Goal: Task Accomplishment & Management: Complete application form

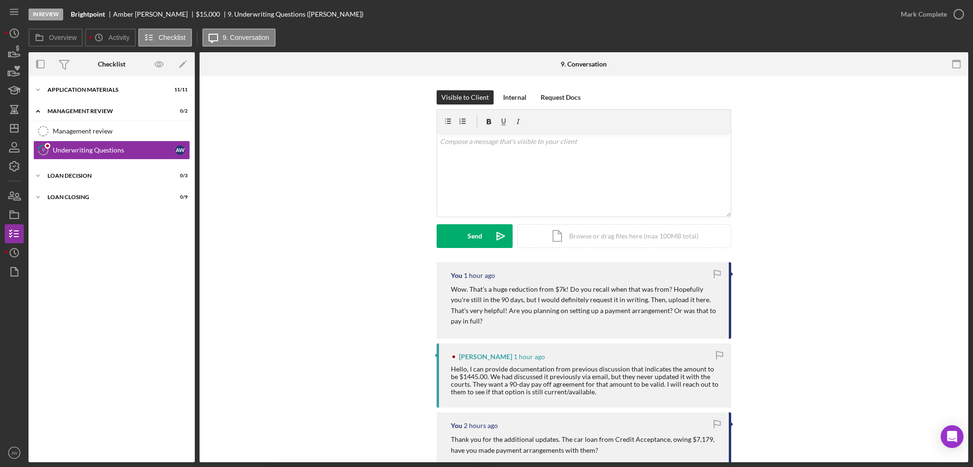
scroll to position [475, 0]
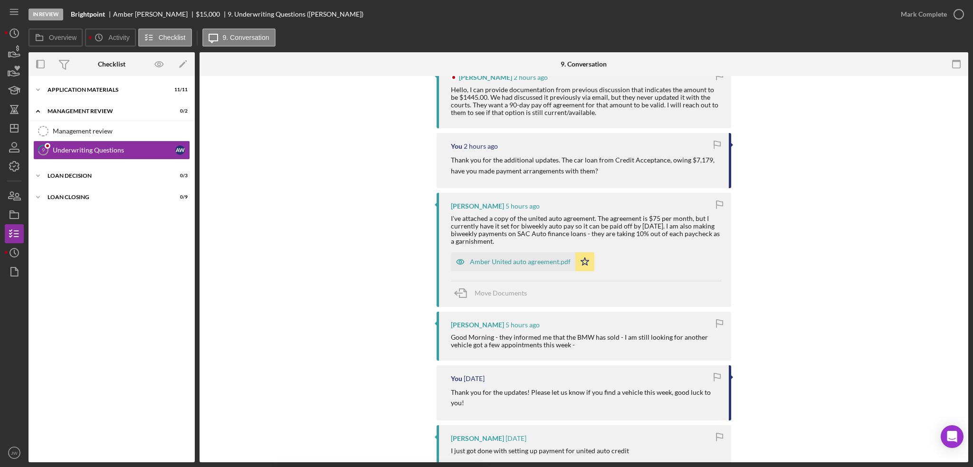
scroll to position [285, 0]
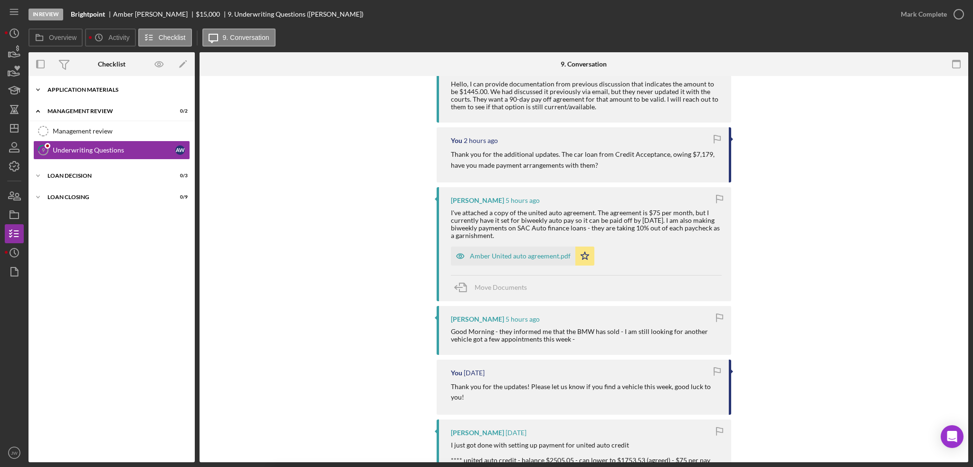
click at [78, 87] on div "Application Materials" at bounding box center [114, 90] width 135 height 6
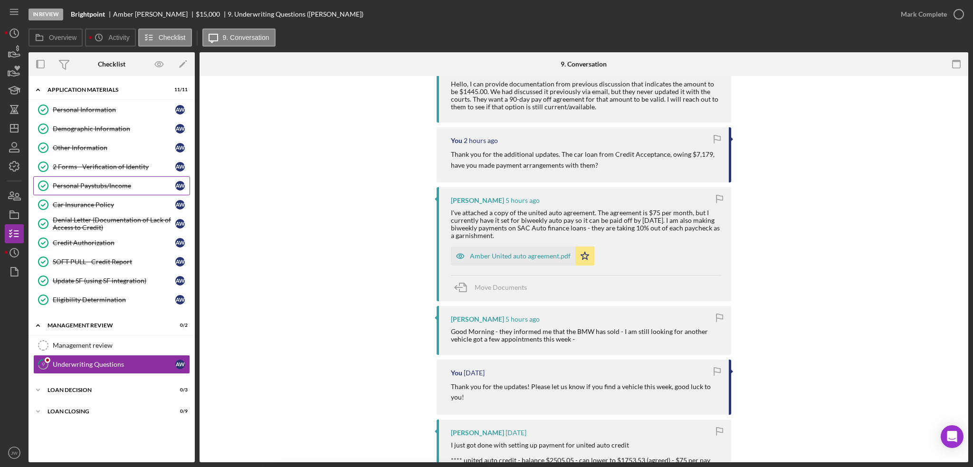
click at [95, 177] on link "Personal Paystubs/Income Personal Paystubs/Income A W" at bounding box center [111, 185] width 157 height 19
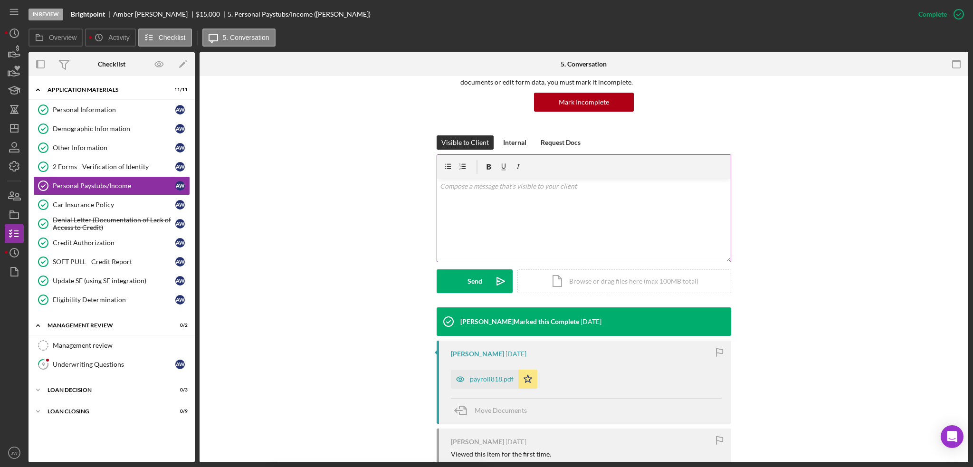
scroll to position [234, 0]
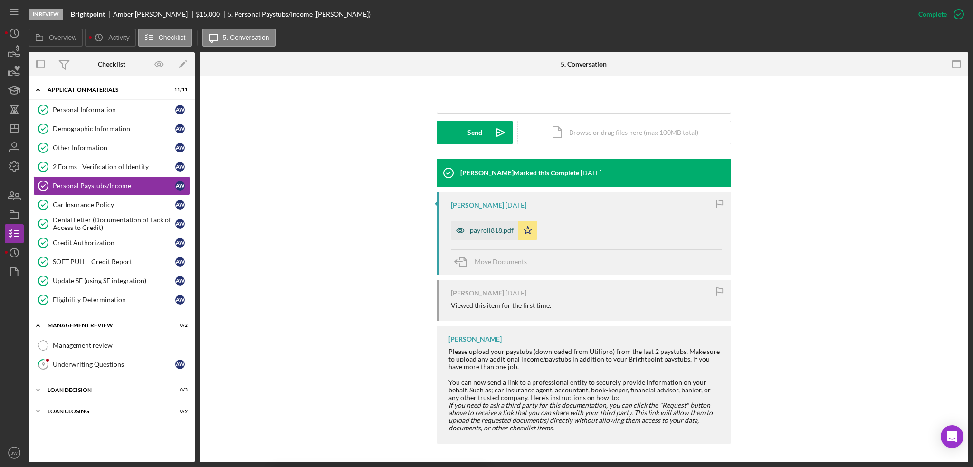
click at [454, 235] on icon "button" at bounding box center [460, 230] width 19 height 19
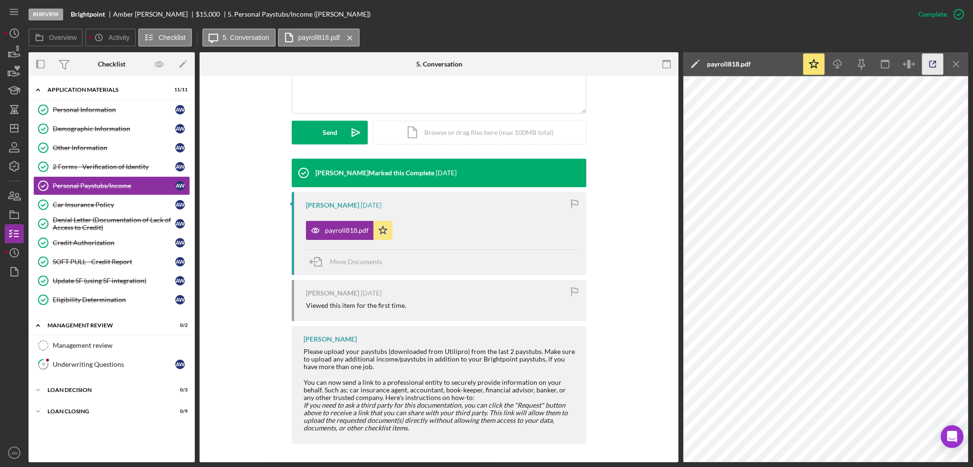
click at [928, 65] on icon "button" at bounding box center [932, 64] width 21 height 21
click at [97, 361] on div "Underwriting Questions" at bounding box center [114, 364] width 123 height 8
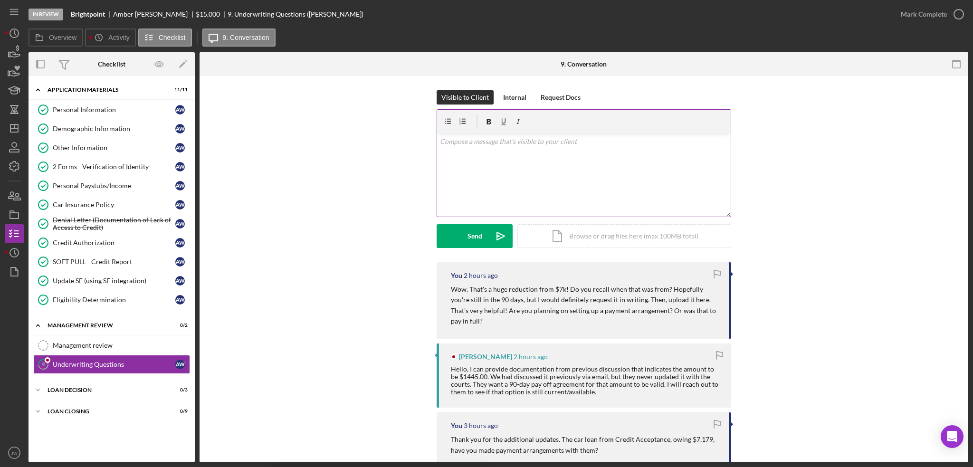
click at [481, 185] on div "v Color teal Color pink Remove color Add row above Add row below Add column bef…" at bounding box center [584, 174] width 294 height 83
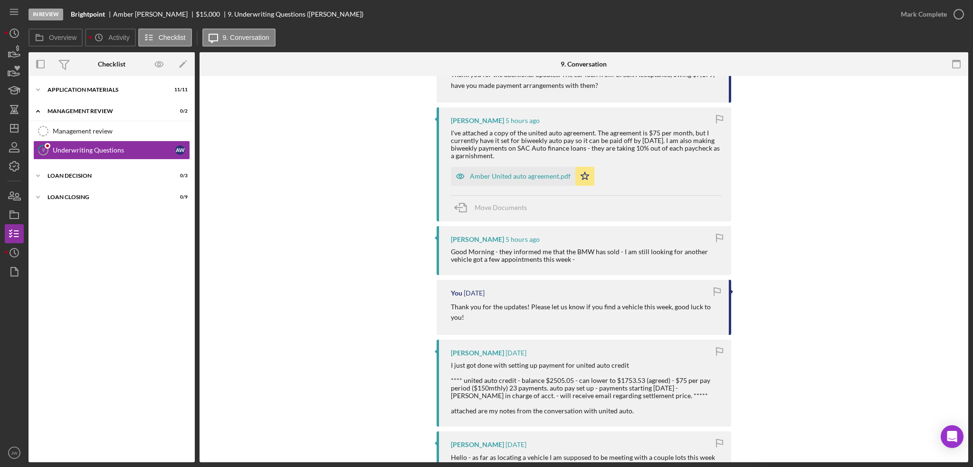
scroll to position [380, 0]
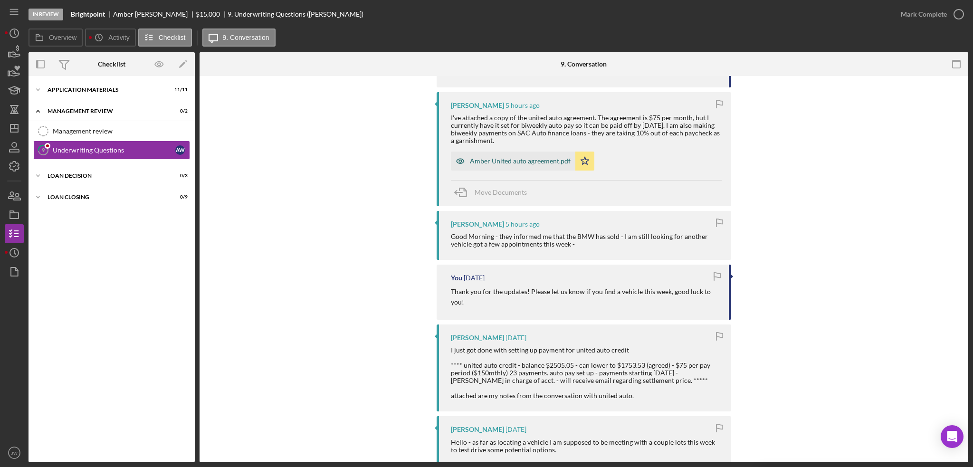
click at [458, 152] on icon "button" at bounding box center [460, 161] width 19 height 19
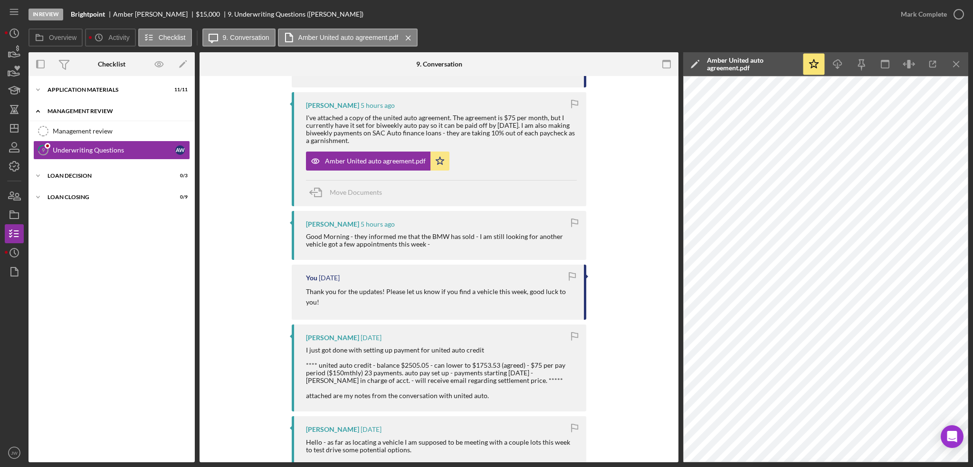
click at [82, 109] on div "Management Review" at bounding box center [114, 111] width 135 height 6
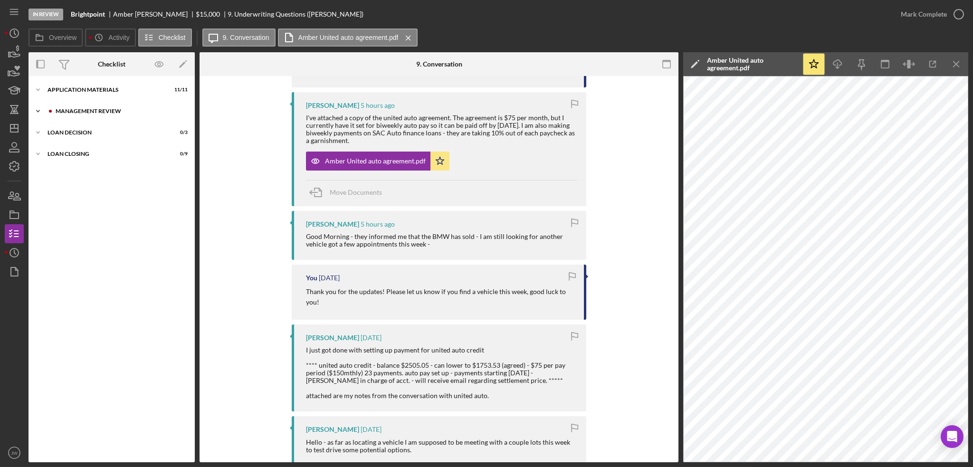
click at [82, 108] on div "Management Review" at bounding box center [119, 111] width 127 height 6
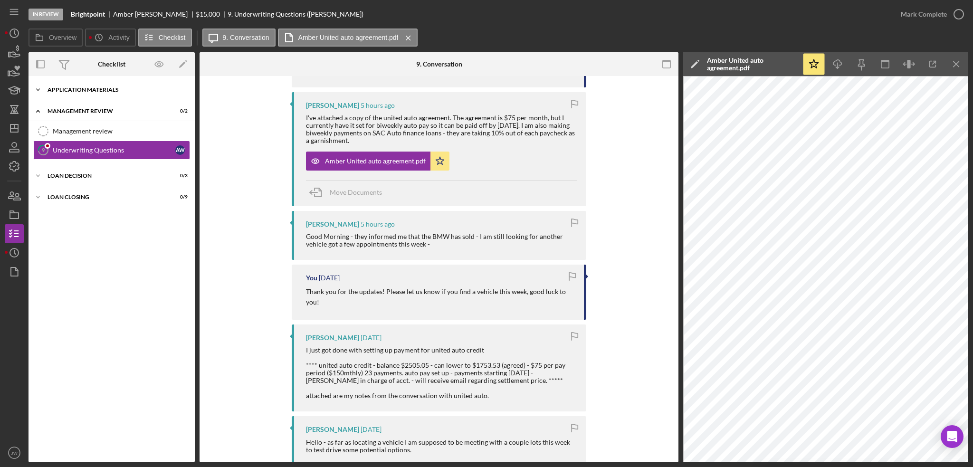
click at [81, 94] on div "Icon/Expander Application Materials 11 / 11" at bounding box center [111, 89] width 166 height 19
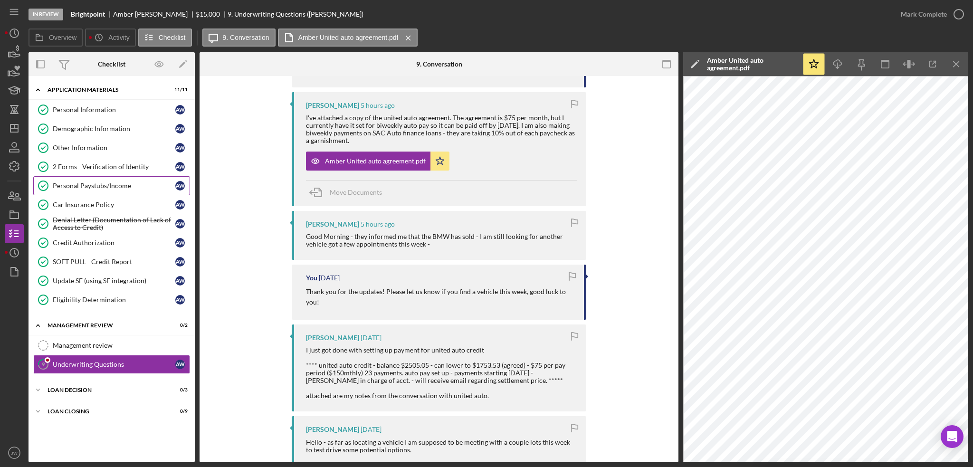
click at [99, 183] on div "Personal Paystubs/Income" at bounding box center [114, 186] width 123 height 8
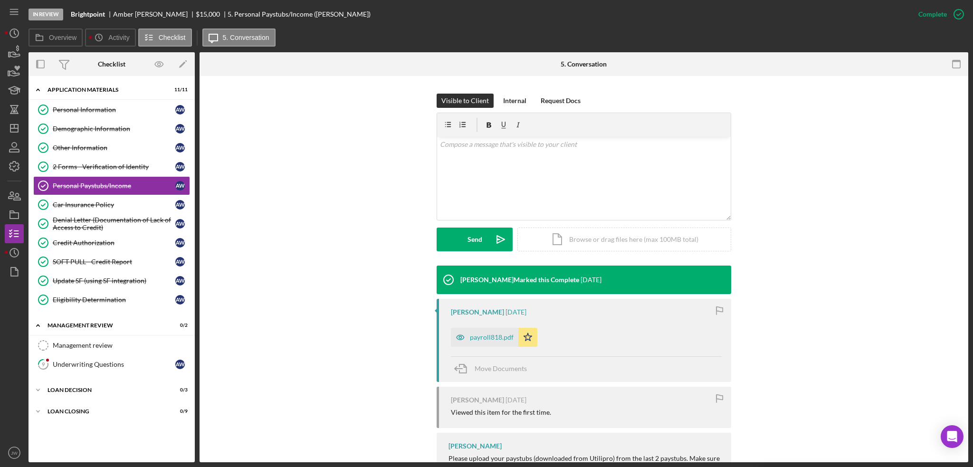
scroll to position [234, 0]
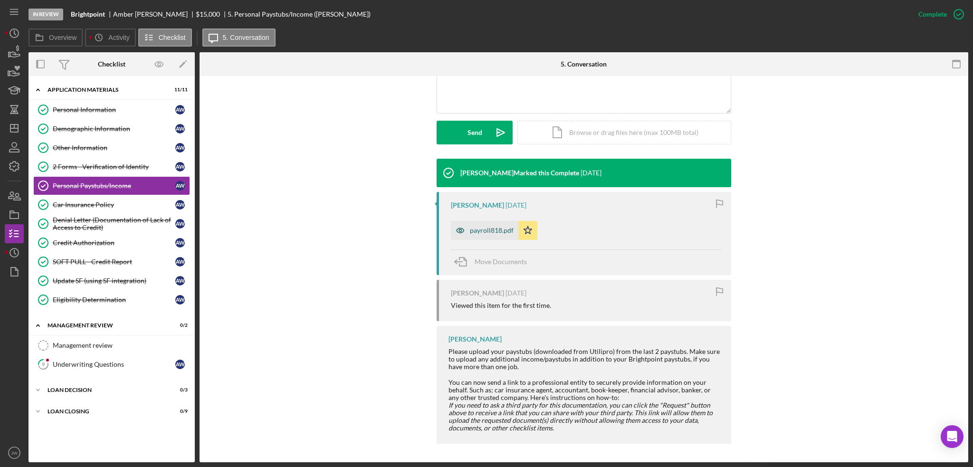
click at [453, 230] on icon "button" at bounding box center [460, 230] width 19 height 19
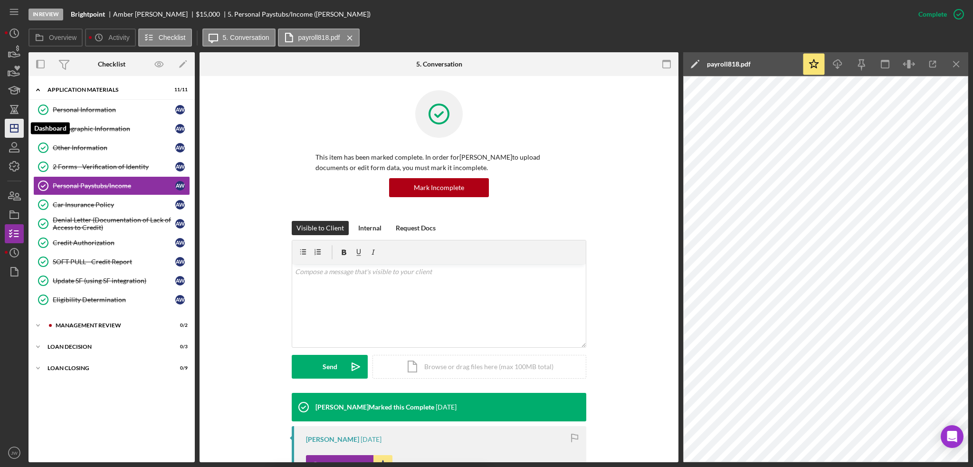
click at [16, 129] on icon "Icon/Dashboard" at bounding box center [14, 128] width 24 height 24
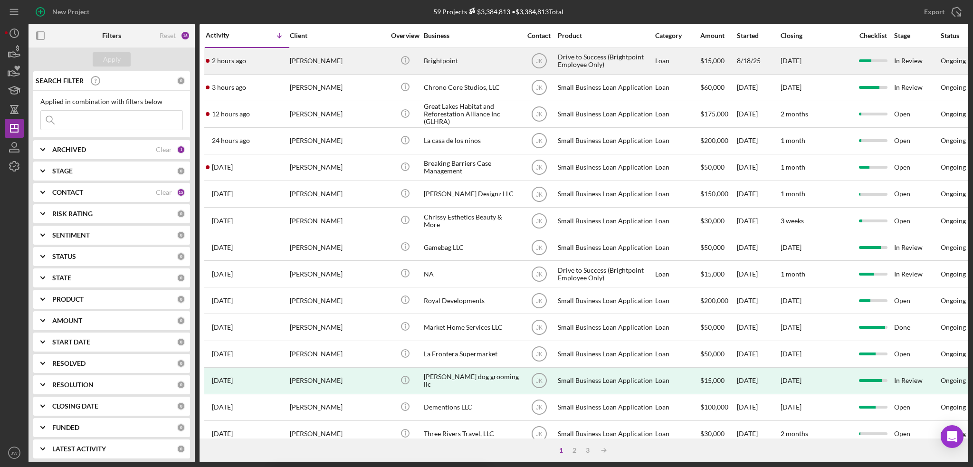
click at [455, 58] on div "Brightpoint" at bounding box center [471, 60] width 95 height 25
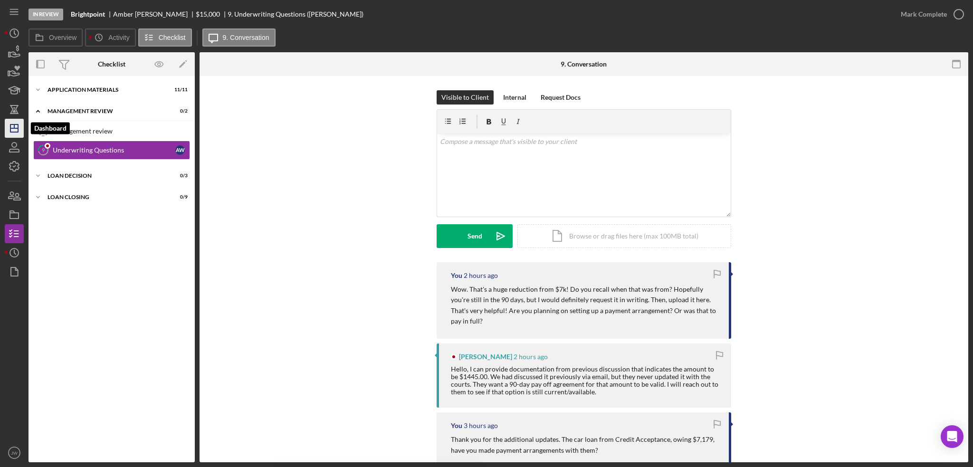
click at [18, 123] on icon "Icon/Dashboard" at bounding box center [14, 128] width 24 height 24
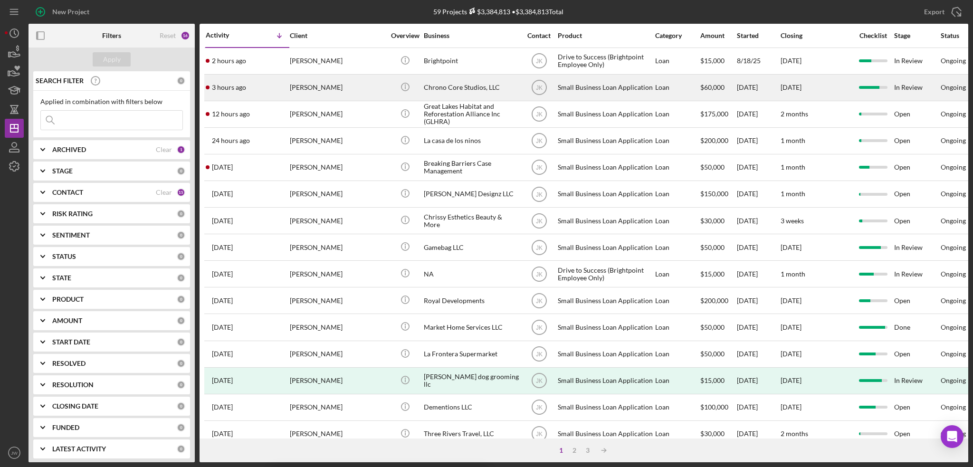
click at [453, 85] on div "Chrono Core Studios, LLC" at bounding box center [471, 87] width 95 height 25
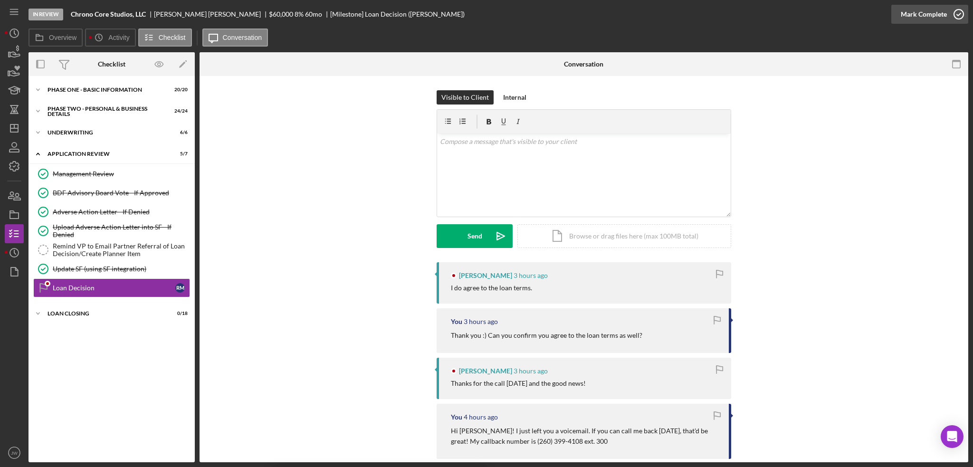
click at [943, 20] on div "Mark Complete" at bounding box center [923, 14] width 46 height 19
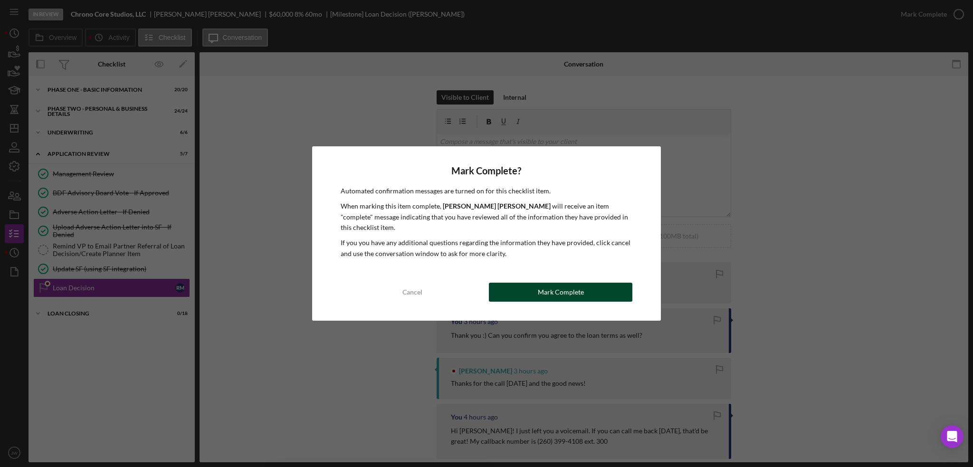
click at [510, 283] on button "Mark Complete" at bounding box center [560, 292] width 143 height 19
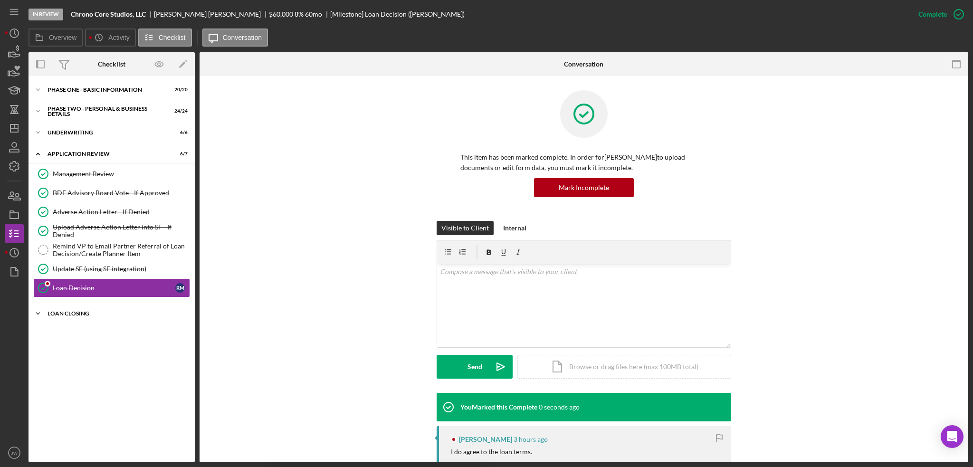
click at [86, 311] on div "Loan Closing" at bounding box center [114, 314] width 135 height 6
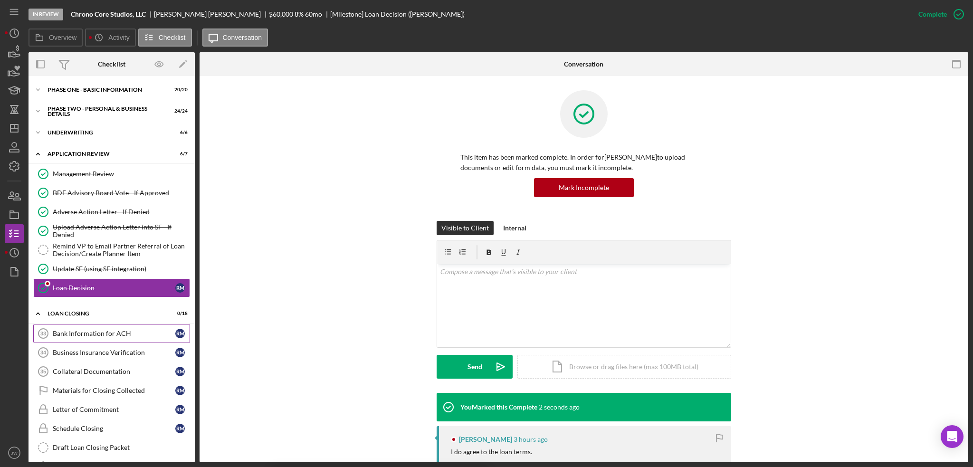
click at [94, 334] on div "Bank Information for ACH" at bounding box center [114, 334] width 123 height 8
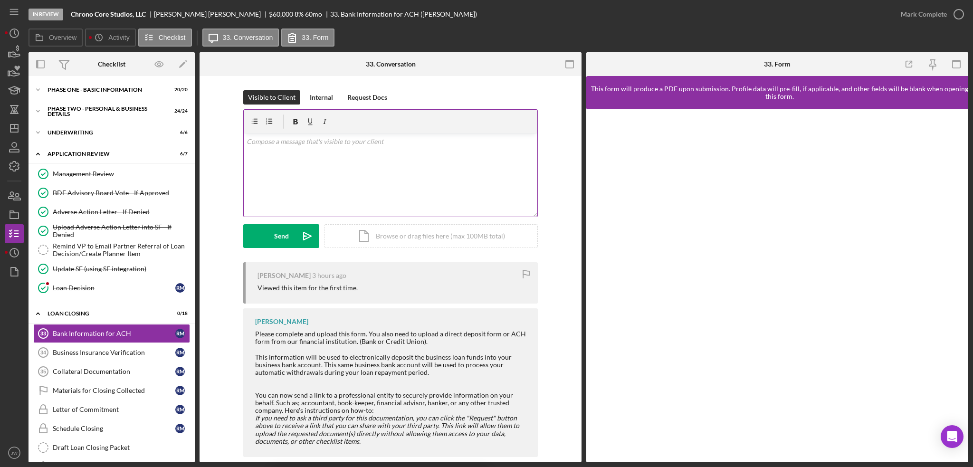
click at [446, 159] on div "v Color teal Color pink Remove color Add row above Add row below Add column bef…" at bounding box center [391, 174] width 294 height 83
click at [266, 240] on button "Send Icon/icon-invite-send" at bounding box center [281, 236] width 76 height 24
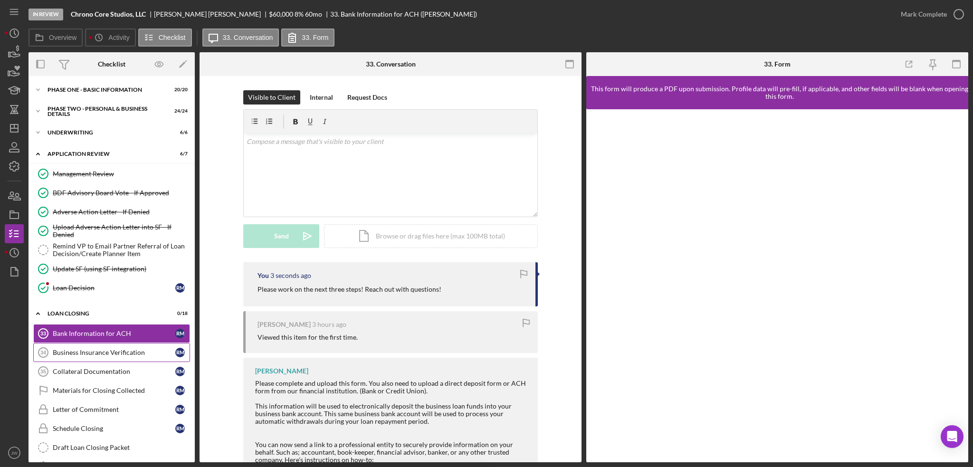
click at [143, 353] on div "Business Insurance Verification" at bounding box center [114, 353] width 123 height 8
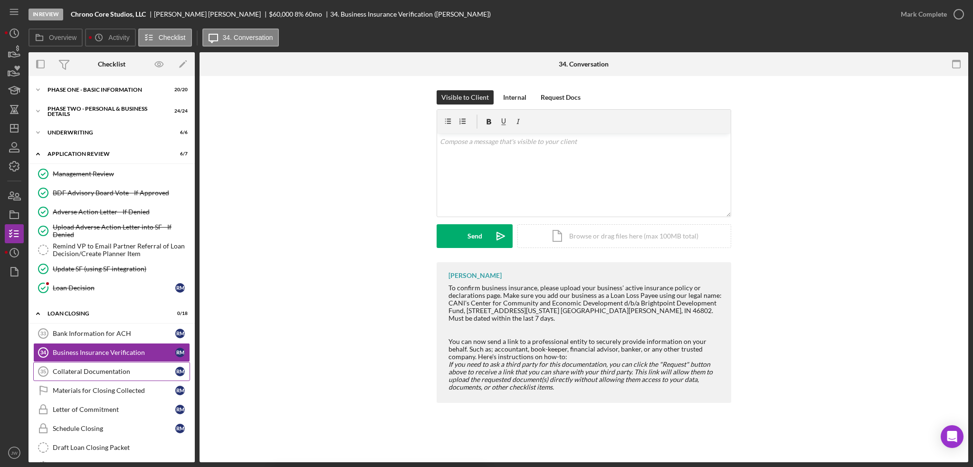
click at [129, 369] on div "Collateral Documentation" at bounding box center [114, 372] width 123 height 8
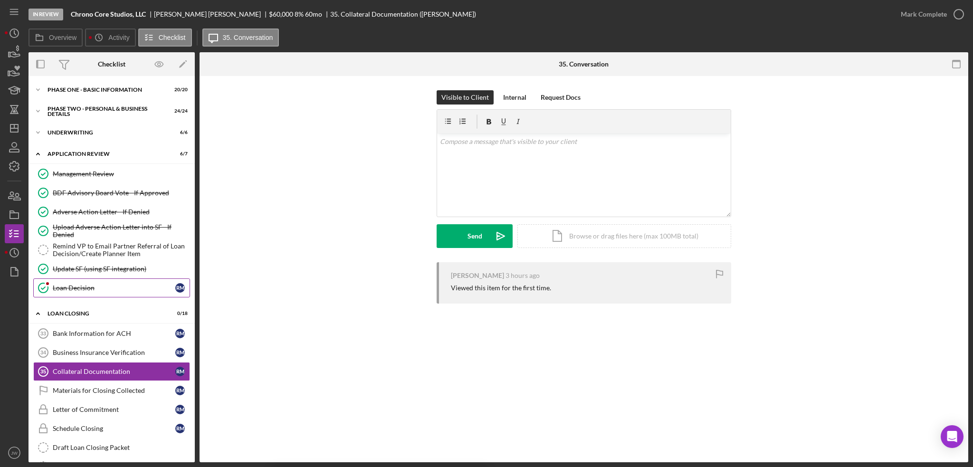
click at [88, 291] on link "Loan Decision Loan Decision R M" at bounding box center [111, 287] width 157 height 19
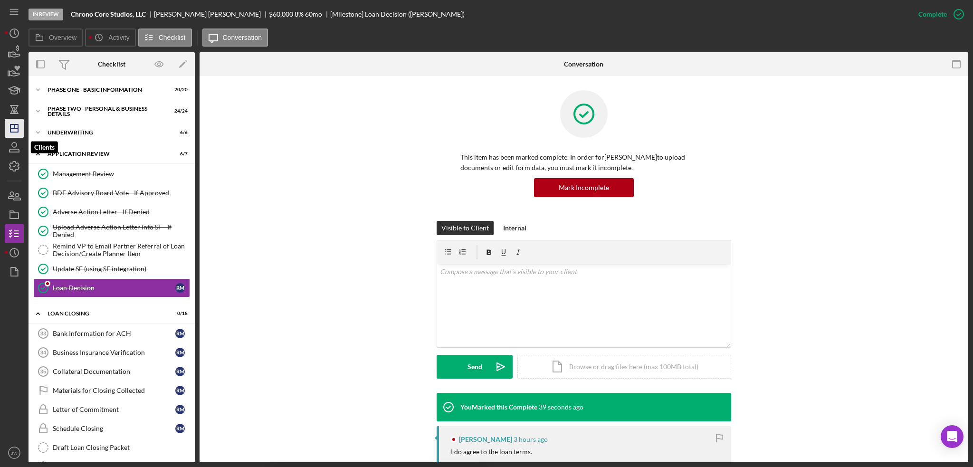
click at [13, 133] on icon "Icon/Dashboard" at bounding box center [14, 128] width 24 height 24
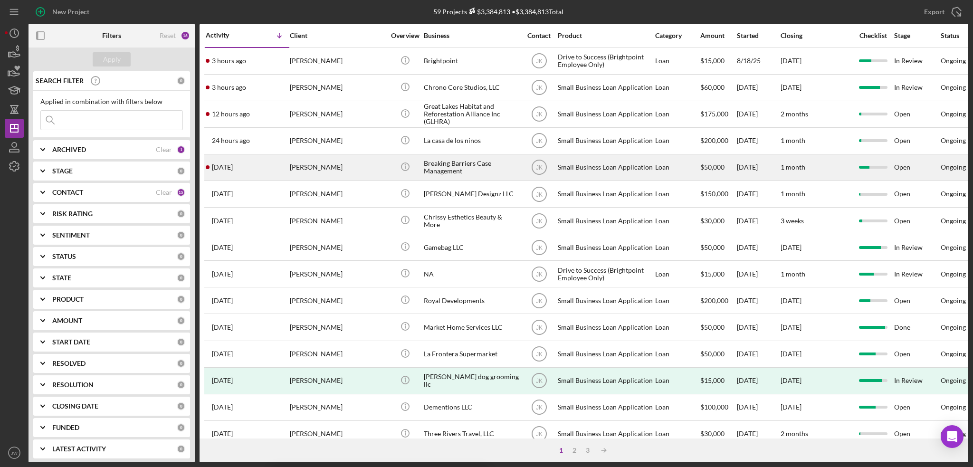
scroll to position [47, 0]
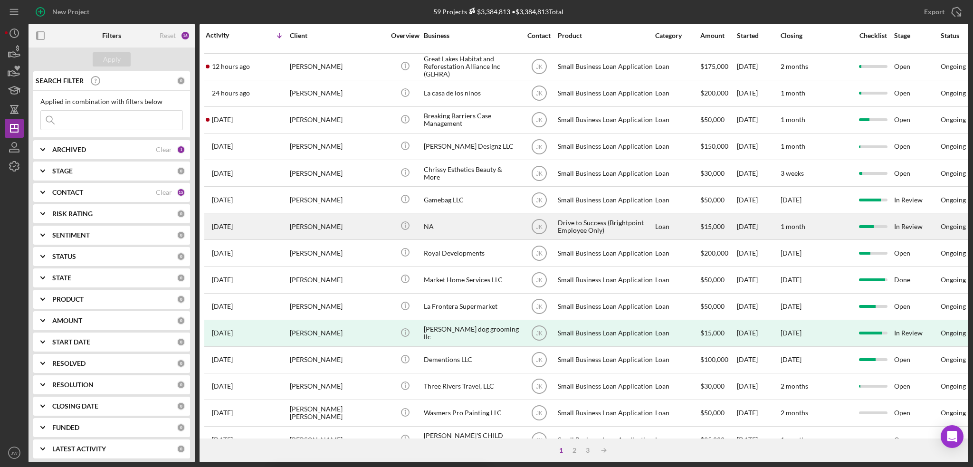
click at [464, 225] on div "NA" at bounding box center [471, 226] width 95 height 25
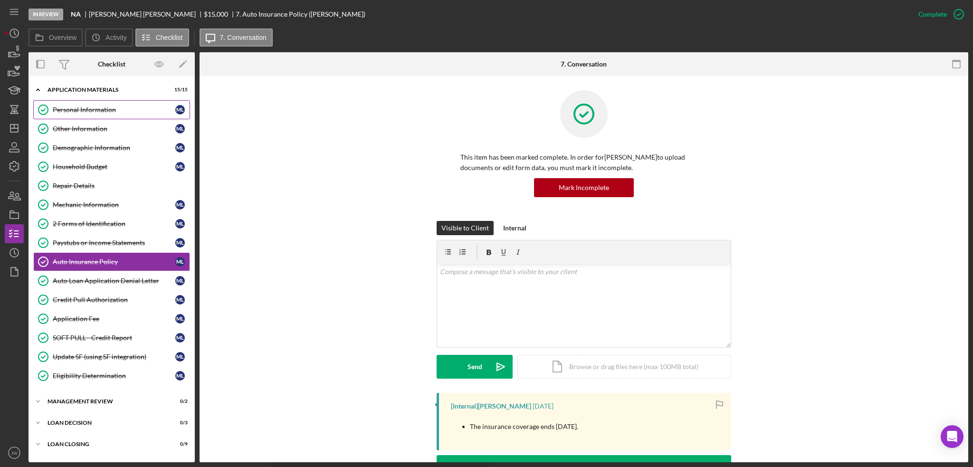
click at [93, 112] on div "Personal Information" at bounding box center [114, 110] width 123 height 8
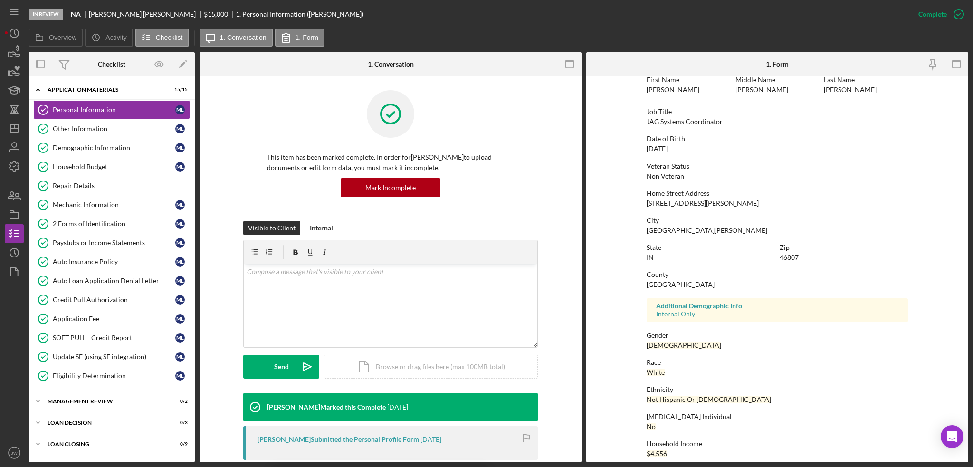
scroll to position [57, 0]
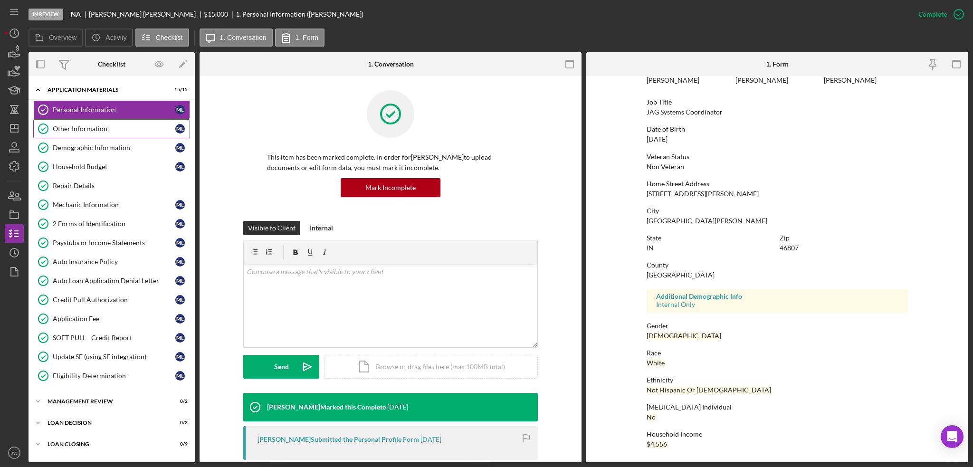
click at [79, 129] on div "Other Information" at bounding box center [114, 129] width 123 height 8
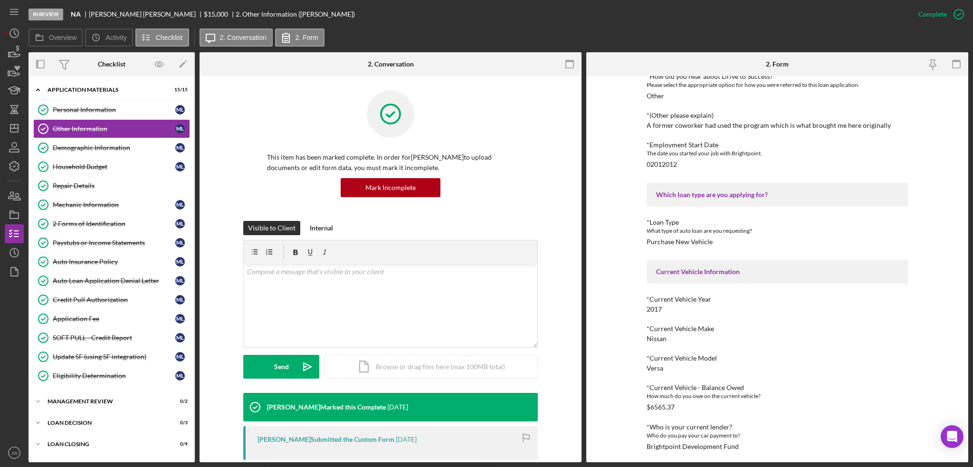
scroll to position [88, 0]
click at [100, 153] on link "Demographic Information Demographic Information M L" at bounding box center [111, 147] width 157 height 19
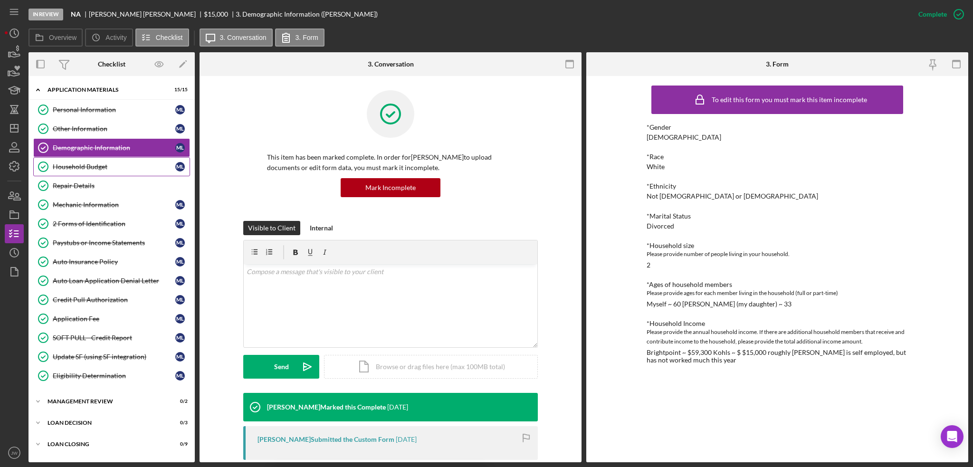
click at [102, 166] on div "Household Budget" at bounding box center [114, 167] width 123 height 8
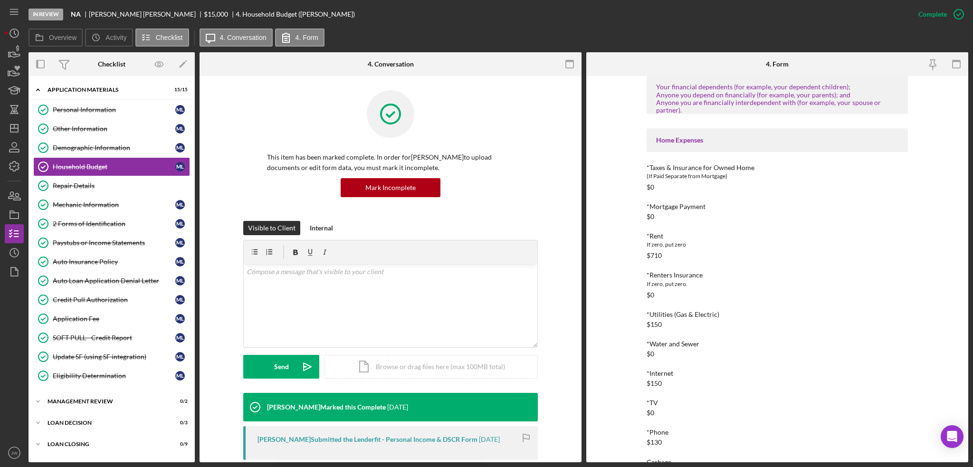
scroll to position [665, 0]
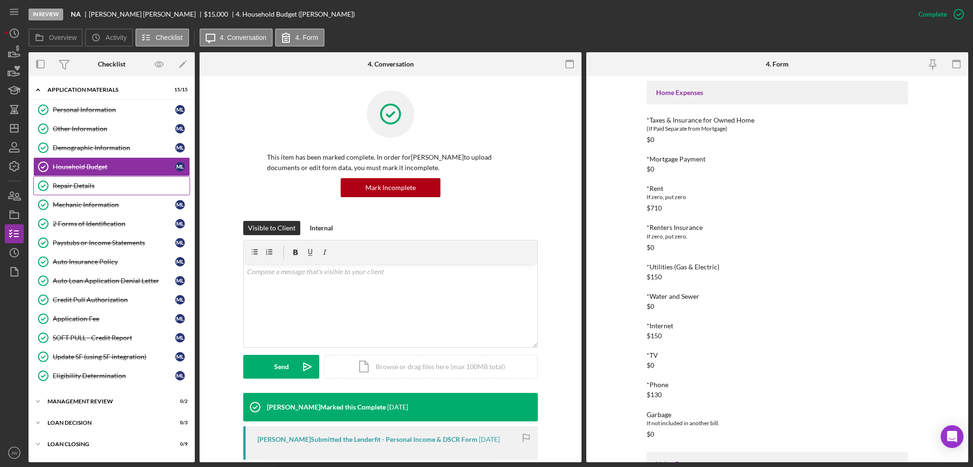
click at [119, 188] on div "Repair Details" at bounding box center [121, 186] width 137 height 8
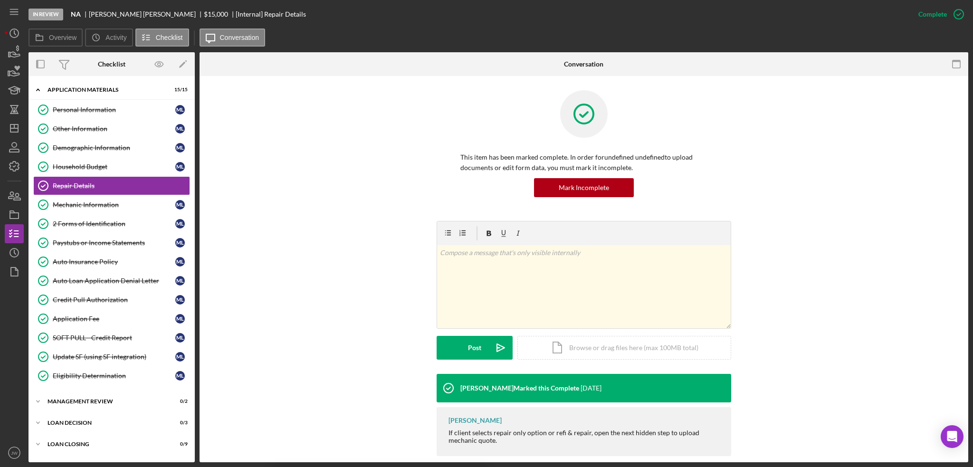
scroll to position [12, 0]
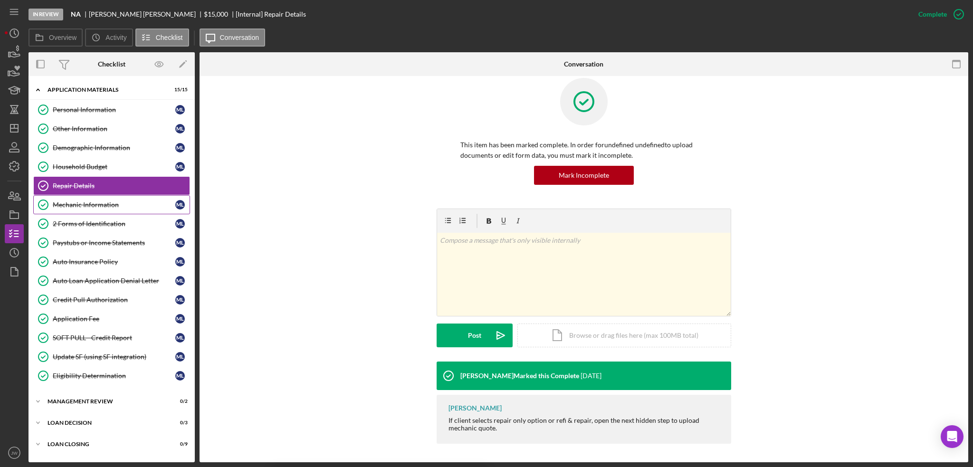
click at [86, 203] on div "Mechanic Information" at bounding box center [114, 205] width 123 height 8
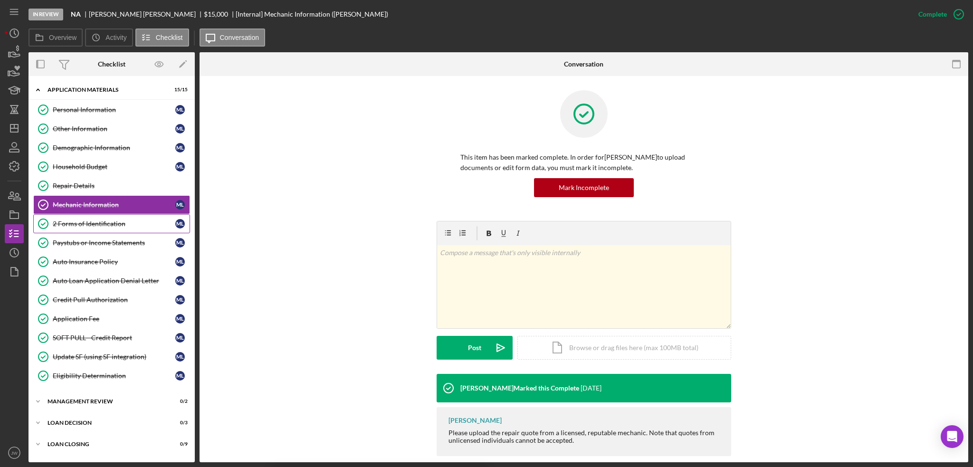
click at [94, 224] on div "2 Forms of Identification" at bounding box center [114, 224] width 123 height 8
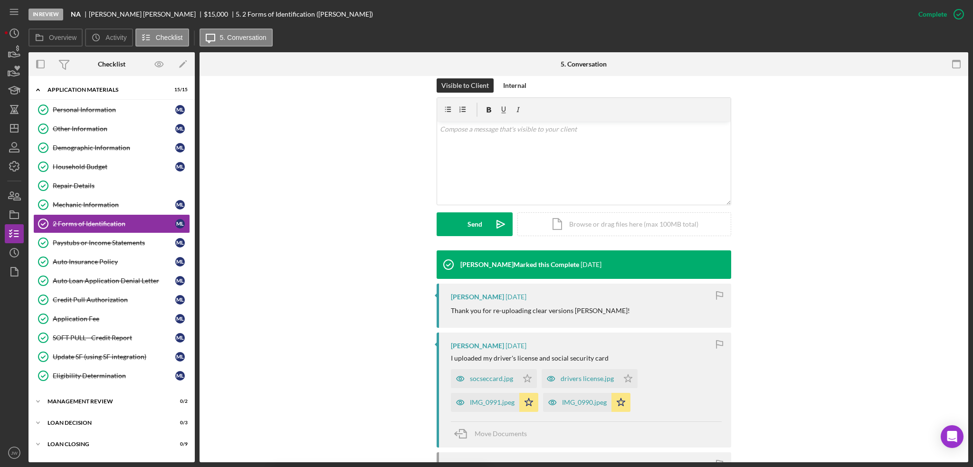
scroll to position [237, 0]
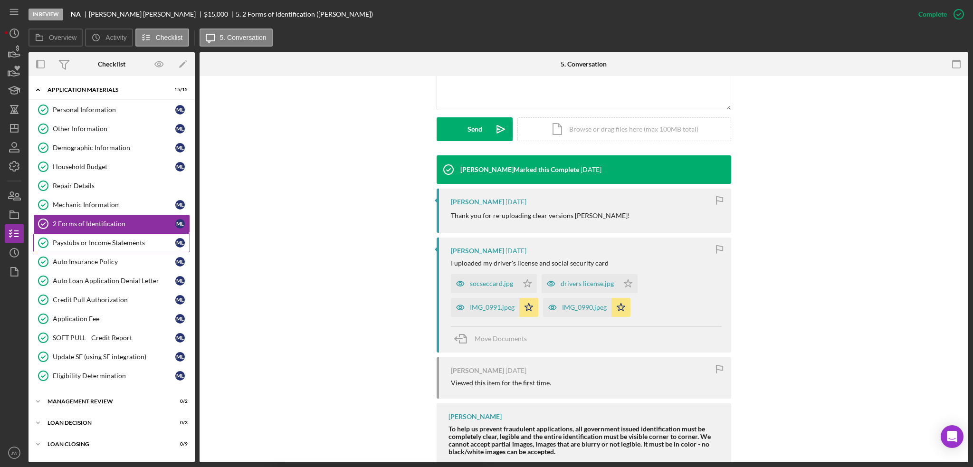
click at [126, 239] on div "Paystubs or Income Statements" at bounding box center [114, 243] width 123 height 8
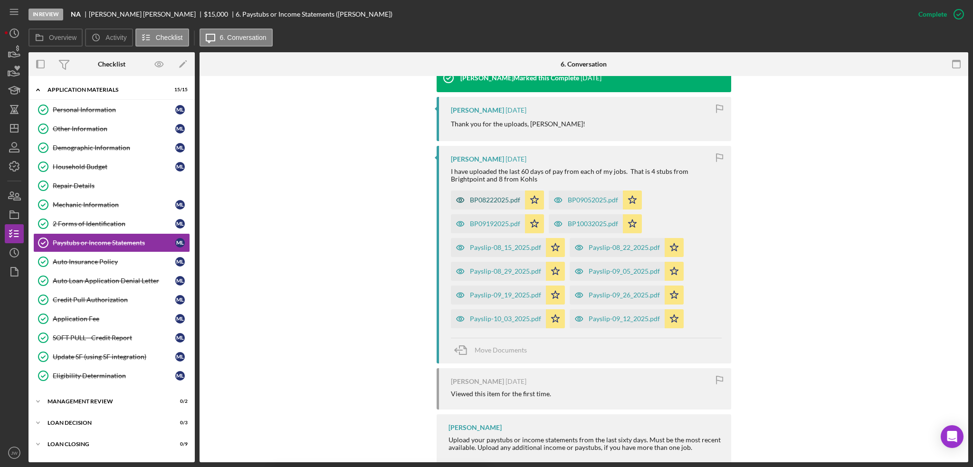
scroll to position [332, 0]
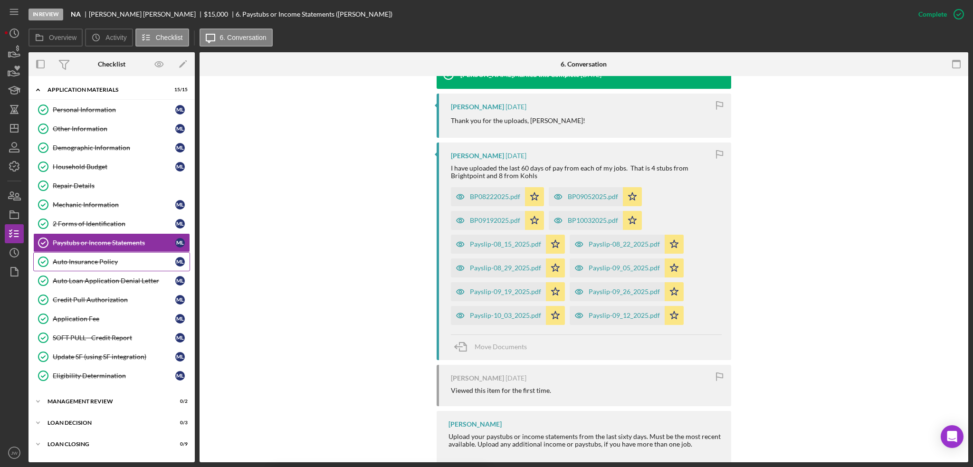
click at [101, 258] on div "Auto Insurance Policy" at bounding box center [114, 262] width 123 height 8
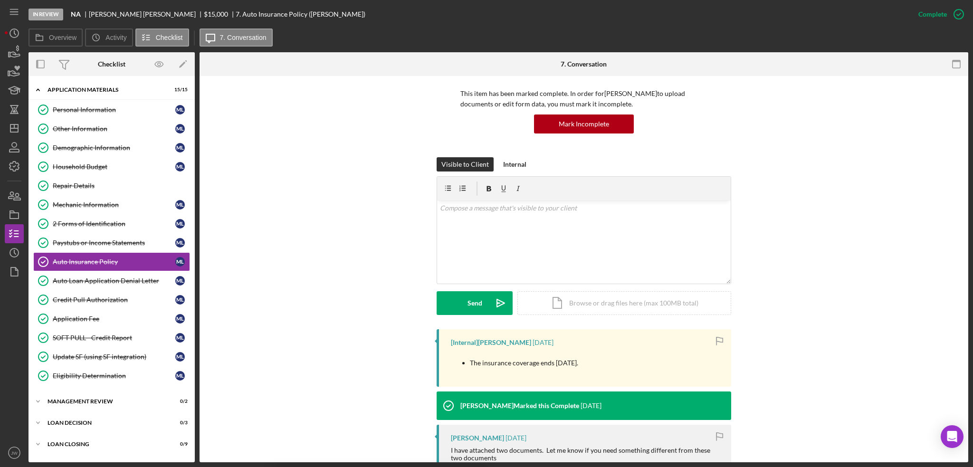
scroll to position [237, 0]
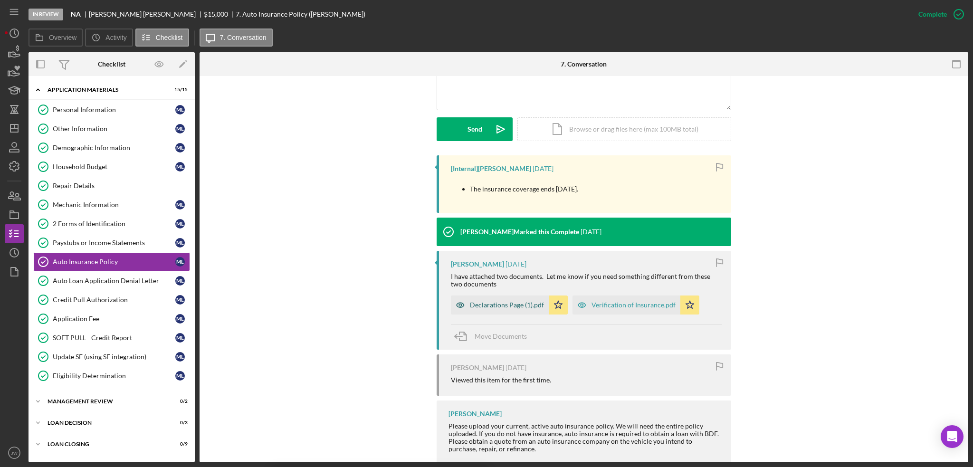
click at [455, 306] on icon "button" at bounding box center [460, 304] width 19 height 19
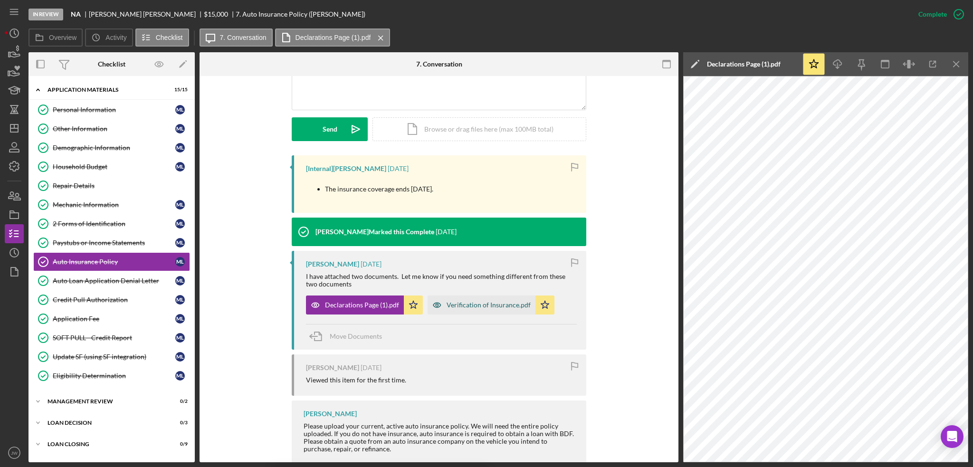
click at [436, 305] on icon "button" at bounding box center [437, 304] width 2 height 2
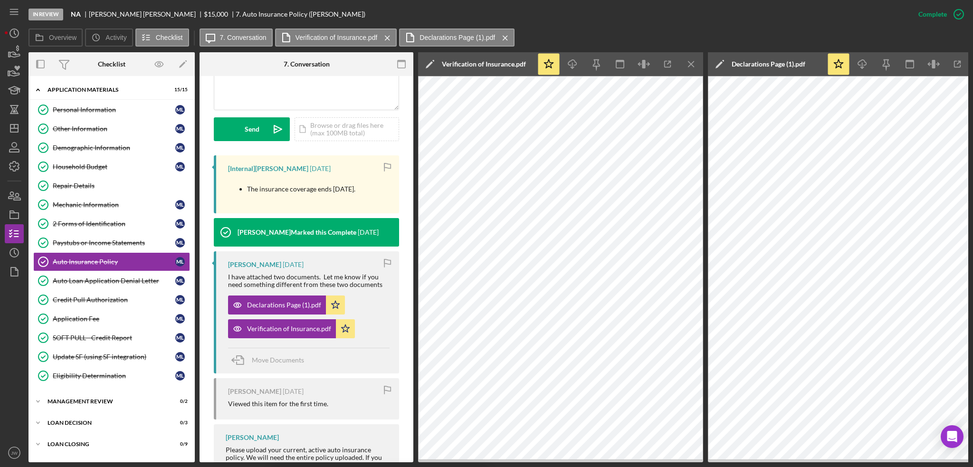
scroll to position [0, 25]
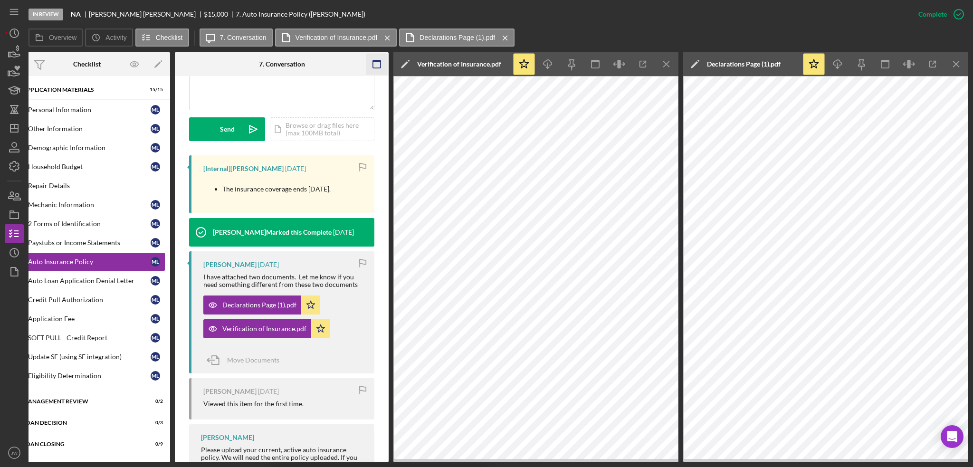
click at [665, 57] on icon "Icon/Menu Close" at bounding box center [666, 64] width 21 height 21
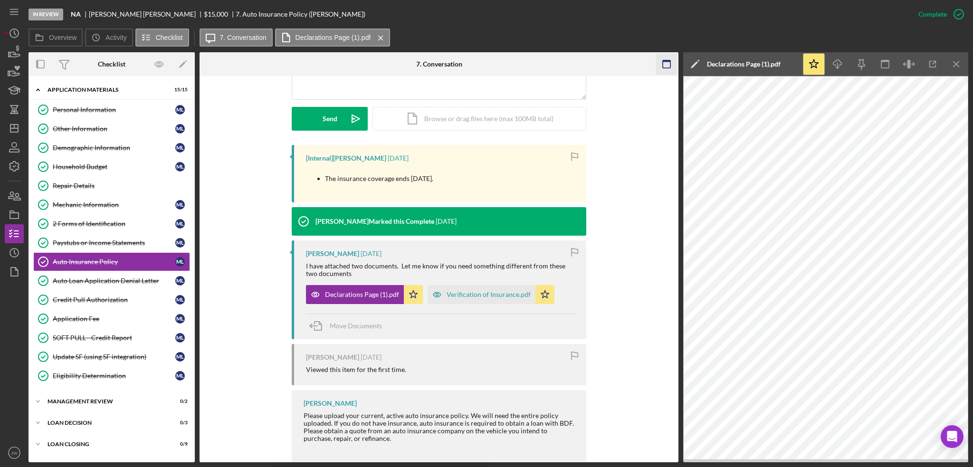
scroll to position [237, 0]
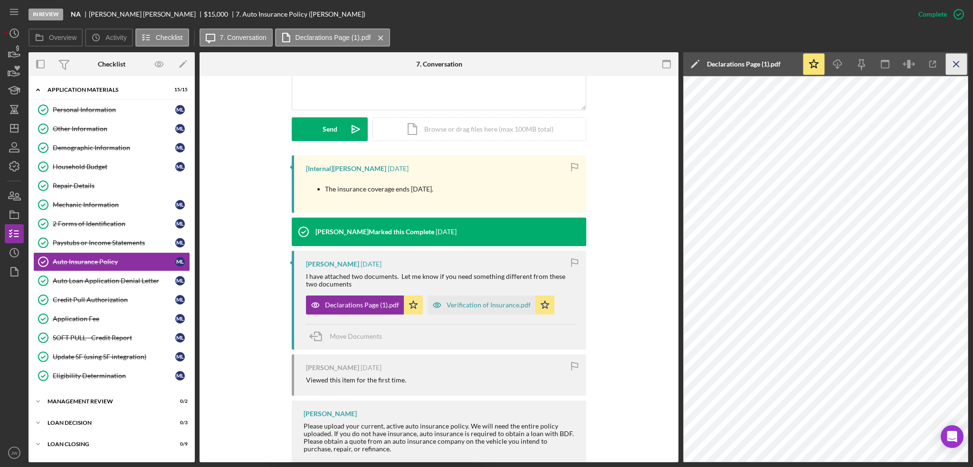
click at [959, 66] on icon "Icon/Menu Close" at bounding box center [956, 64] width 21 height 21
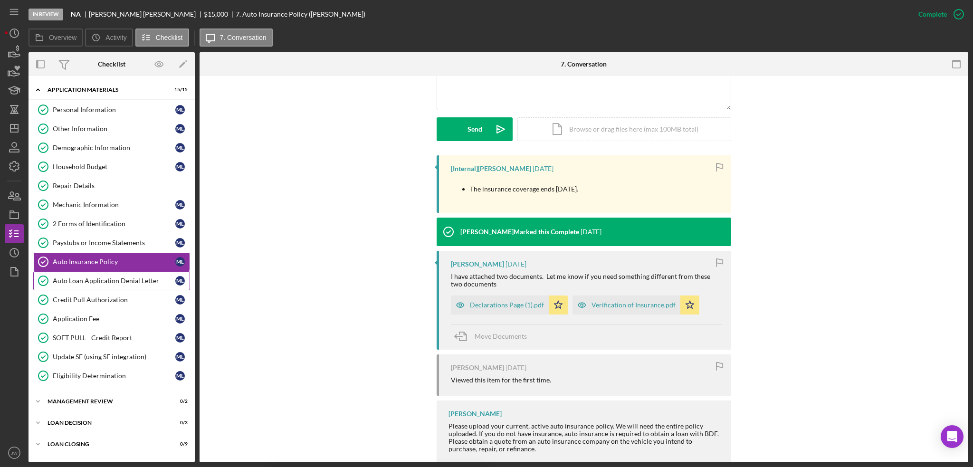
click at [136, 279] on div "Auto Loan Application Denial Letter" at bounding box center [114, 281] width 123 height 8
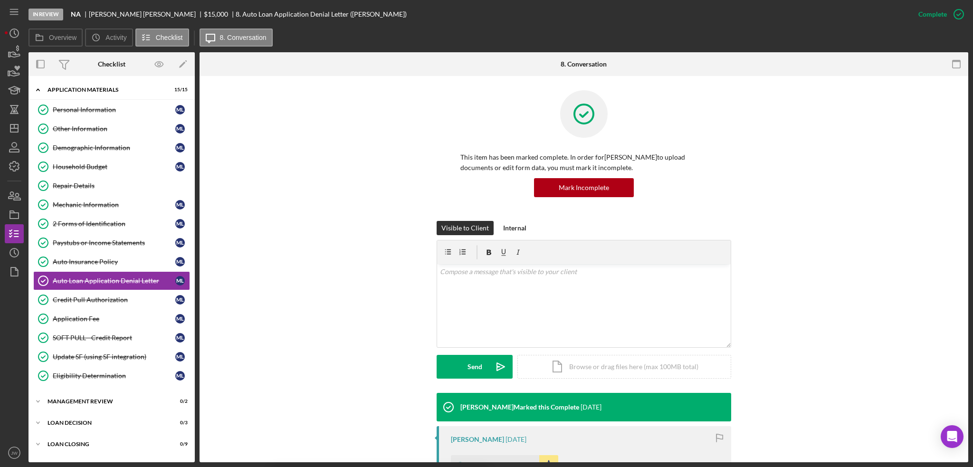
scroll to position [188, 0]
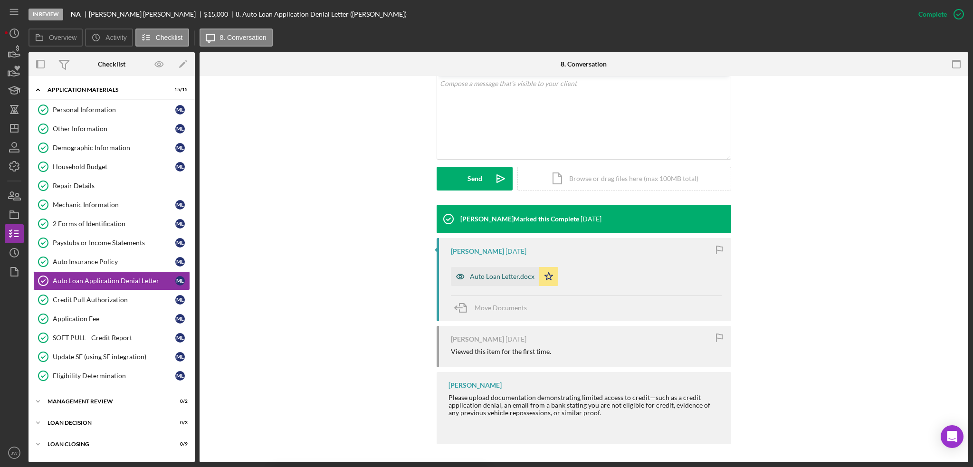
click at [454, 278] on icon "button" at bounding box center [460, 276] width 19 height 19
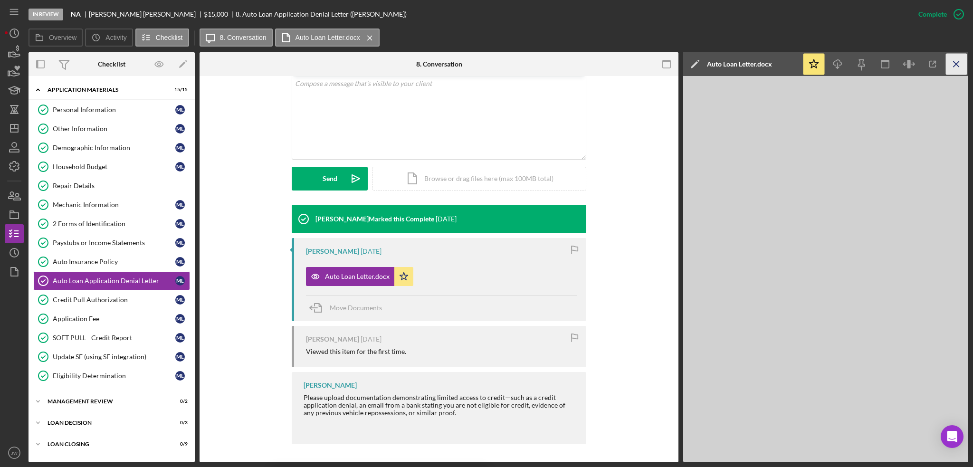
click at [957, 66] on icon "Icon/Menu Close" at bounding box center [956, 64] width 21 height 21
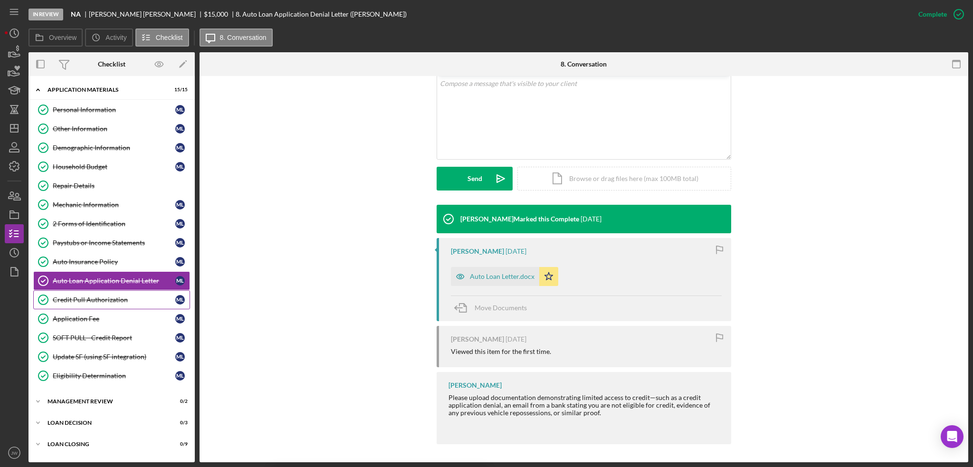
click at [72, 299] on div "Credit Pull Authorization" at bounding box center [114, 300] width 123 height 8
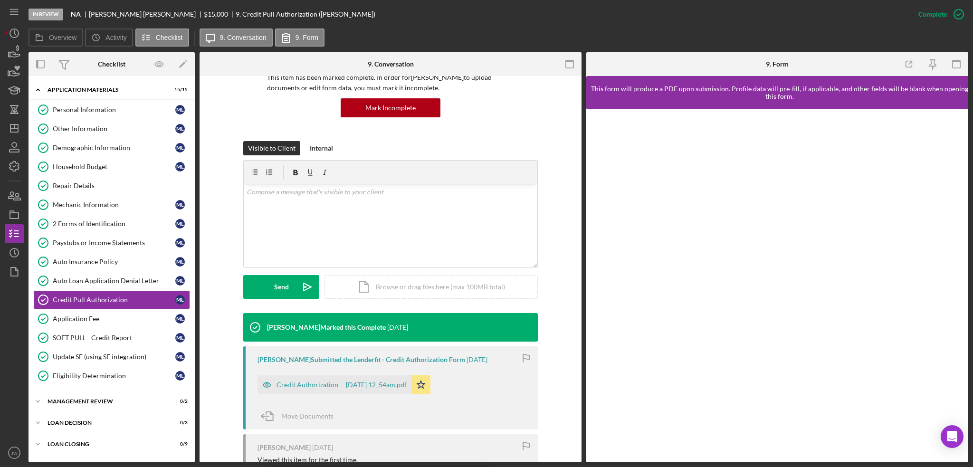
scroll to position [165, 0]
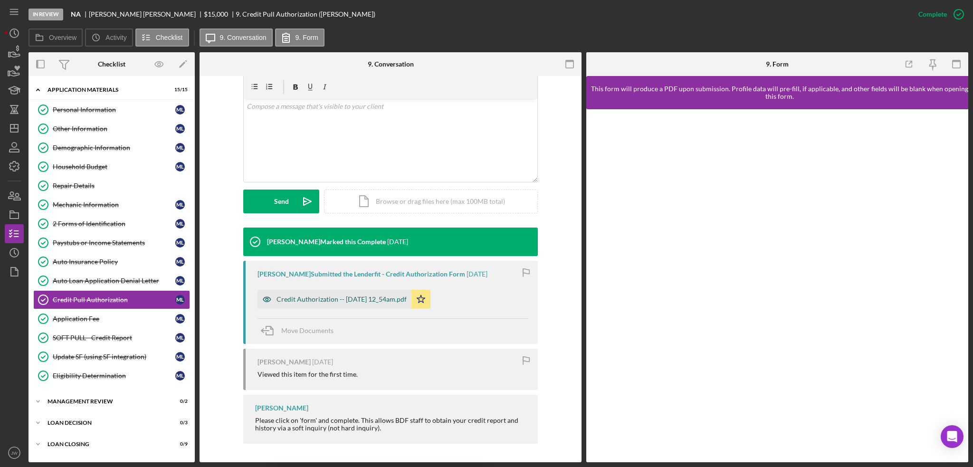
click at [265, 300] on icon "button" at bounding box center [266, 299] width 19 height 19
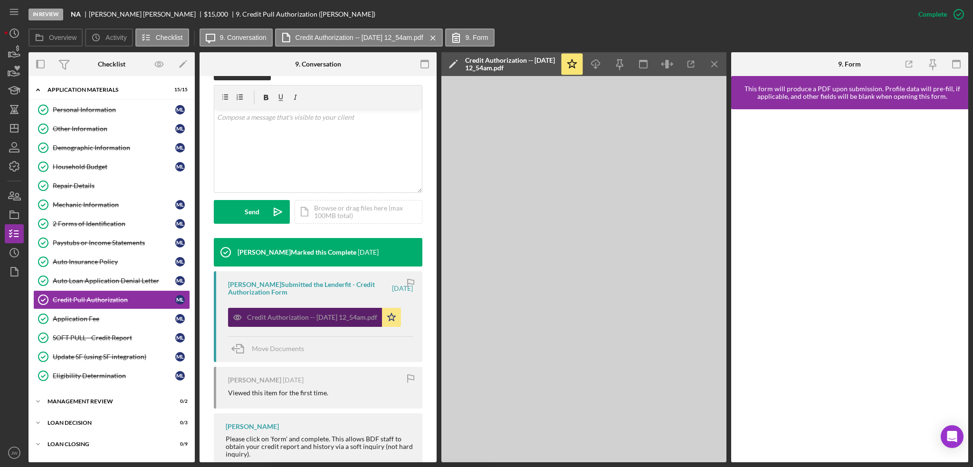
scroll to position [176, 0]
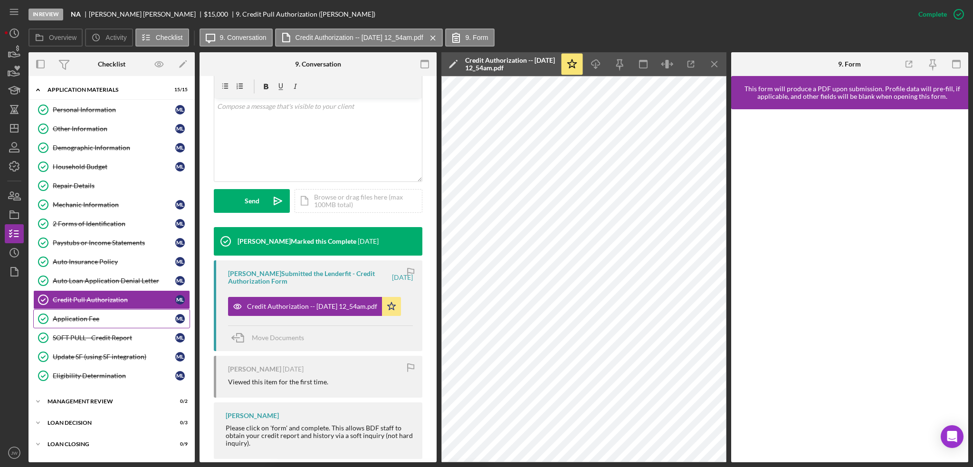
click at [93, 319] on div "Application Fee" at bounding box center [114, 319] width 123 height 8
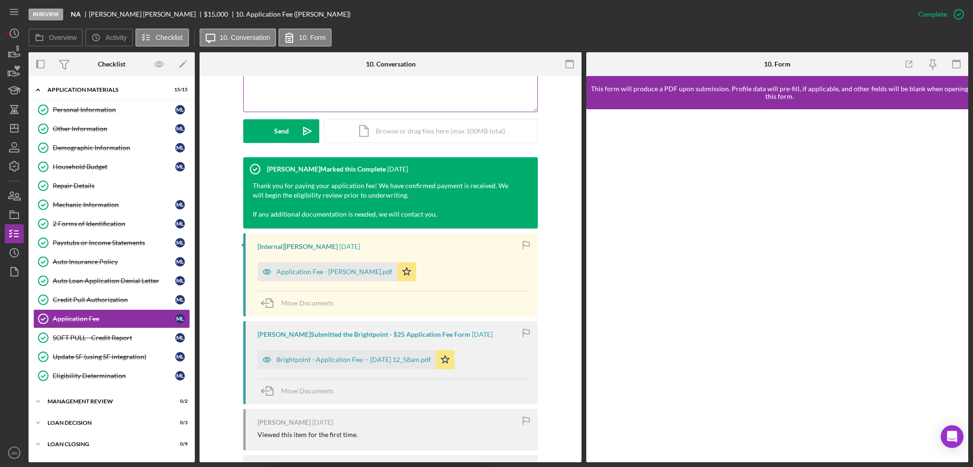
scroll to position [237, 0]
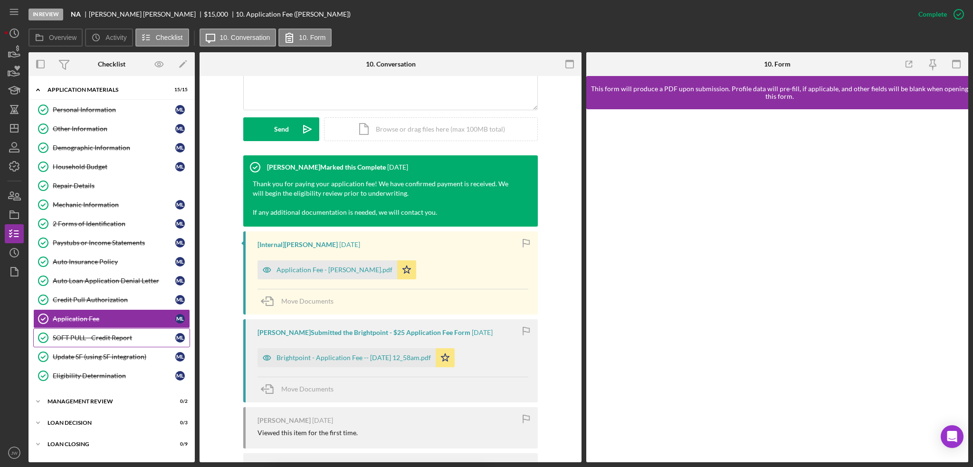
click at [69, 336] on div "SOFT PULL - Credit Report" at bounding box center [114, 338] width 123 height 8
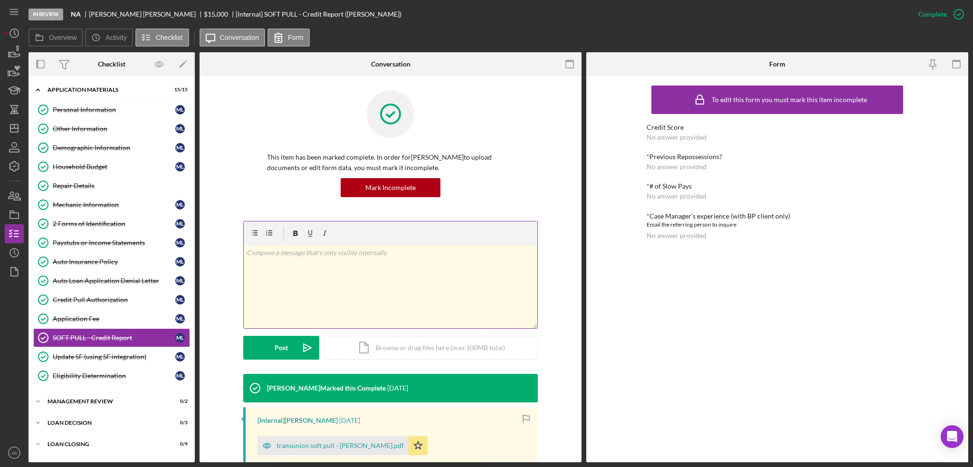
scroll to position [142, 0]
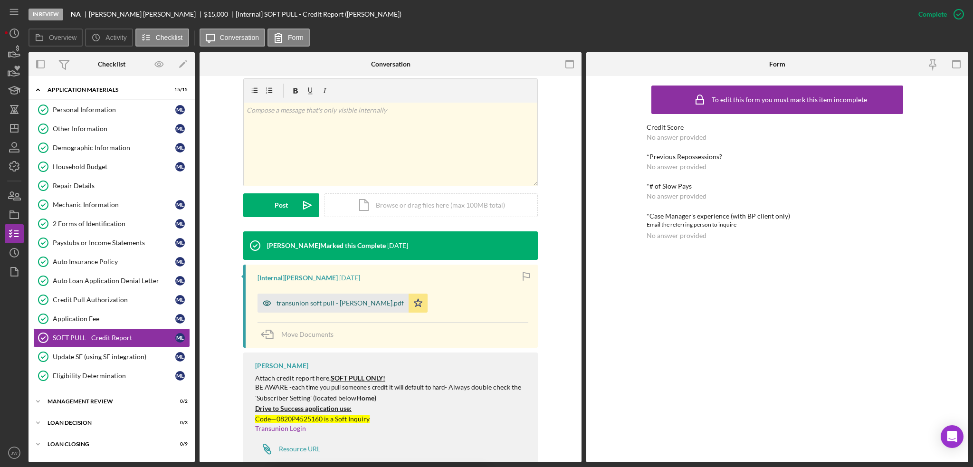
click at [266, 304] on icon "button" at bounding box center [266, 303] width 19 height 19
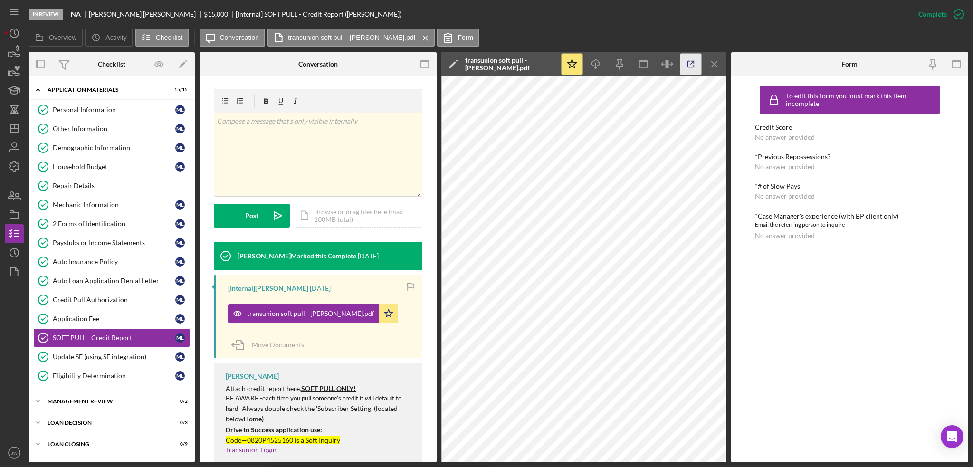
click at [691, 70] on icon "button" at bounding box center [690, 64] width 21 height 21
